Goal: Transaction & Acquisition: Download file/media

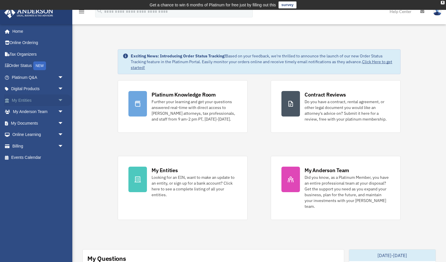
click at [48, 100] on link "My Entities arrow_drop_down" at bounding box center [38, 100] width 68 height 12
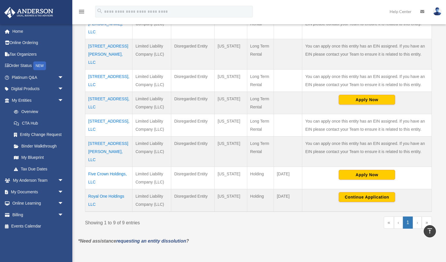
scroll to position [197, 0]
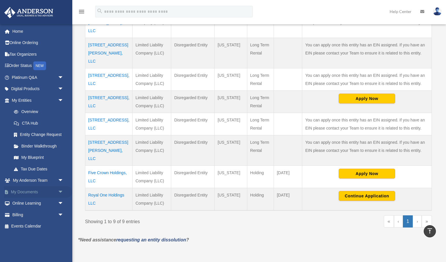
click at [58, 186] on span "arrow_drop_down" at bounding box center [64, 192] width 12 height 12
click at [26, 201] on link "Box" at bounding box center [40, 203] width 64 height 12
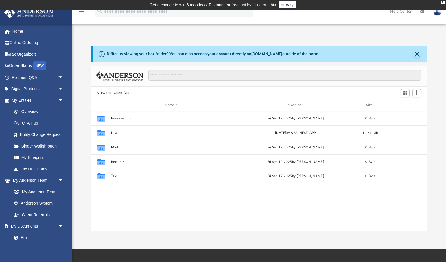
scroll to position [0, 0]
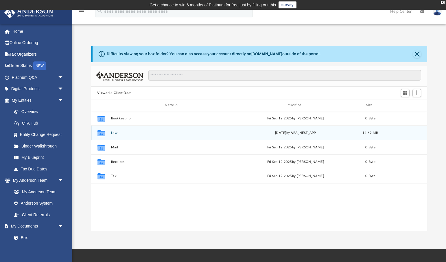
click at [116, 131] on button "Law" at bounding box center [172, 133] width 122 height 4
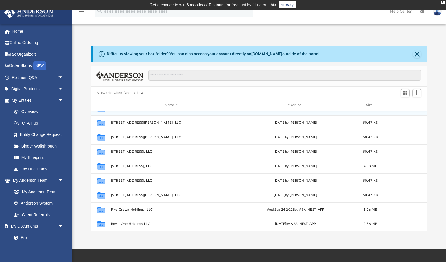
scroll to position [10, 0]
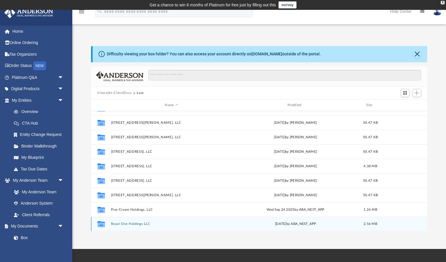
click at [131, 224] on button "Royal One Holdings LLC" at bounding box center [172, 224] width 122 height 4
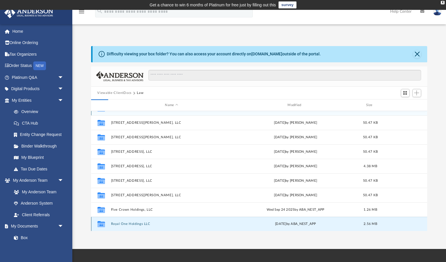
scroll to position [0, 0]
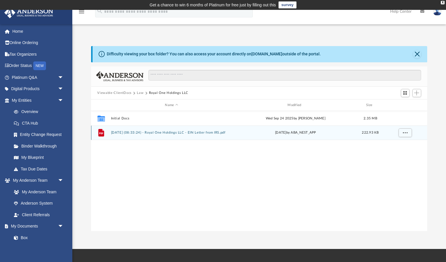
click at [152, 133] on button "[DATE] (08:33:24) - Royal One Holdings LLC - EIN Letter from IRS.pdf" at bounding box center [172, 133] width 122 height 4
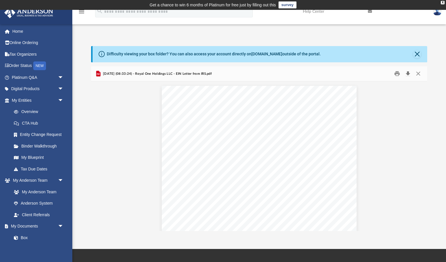
click at [411, 74] on button "Download" at bounding box center [408, 73] width 10 height 9
